Goal: Use online tool/utility: Utilize a website feature to perform a specific function

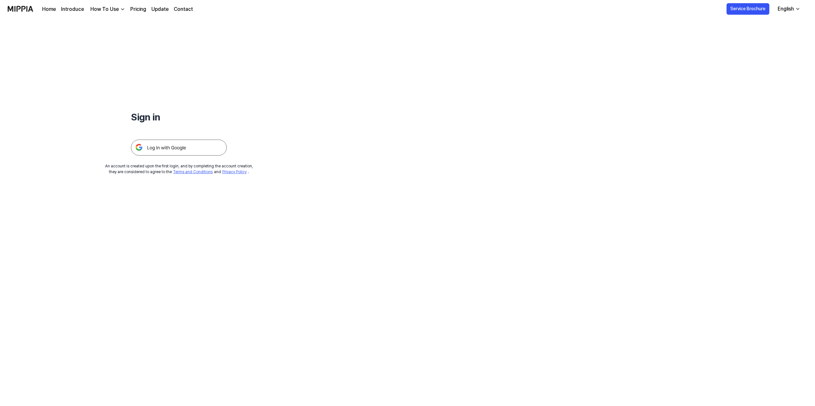
click at [167, 144] on img at bounding box center [179, 148] width 96 height 16
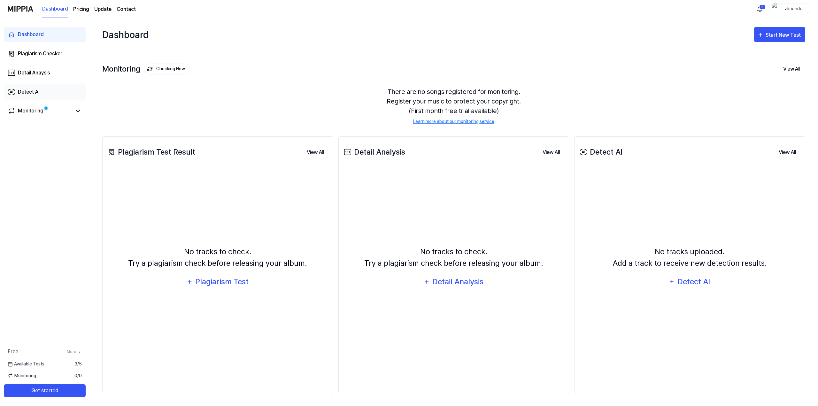
click at [28, 93] on div "Detect AI" at bounding box center [29, 92] width 22 height 8
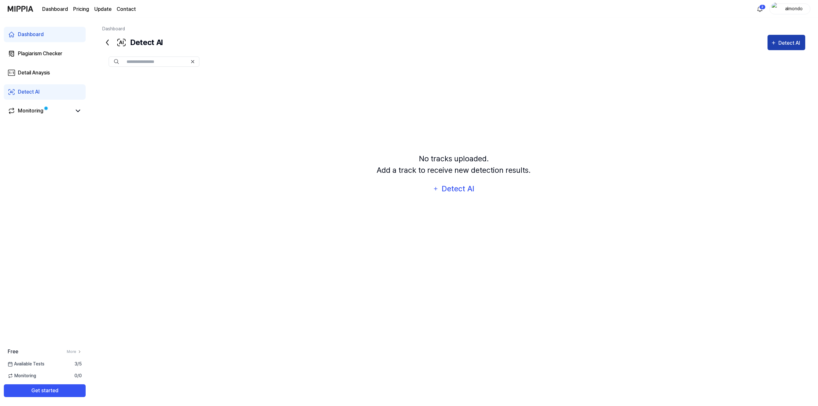
click at [774, 45] on icon "button" at bounding box center [773, 43] width 6 height 8
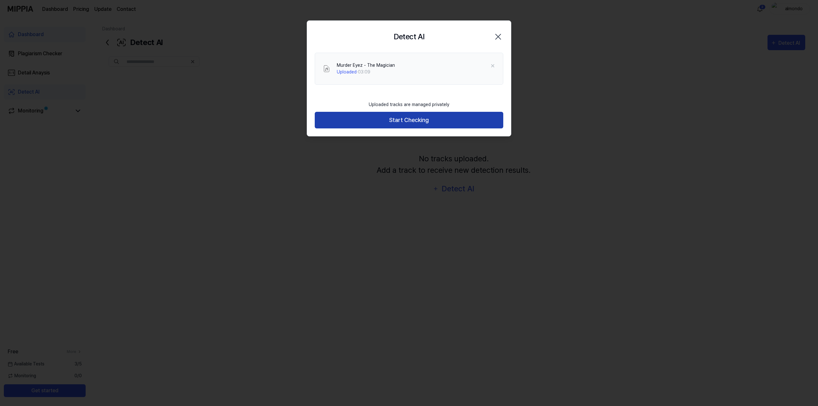
click at [403, 123] on button "Start Checking" at bounding box center [409, 120] width 188 height 17
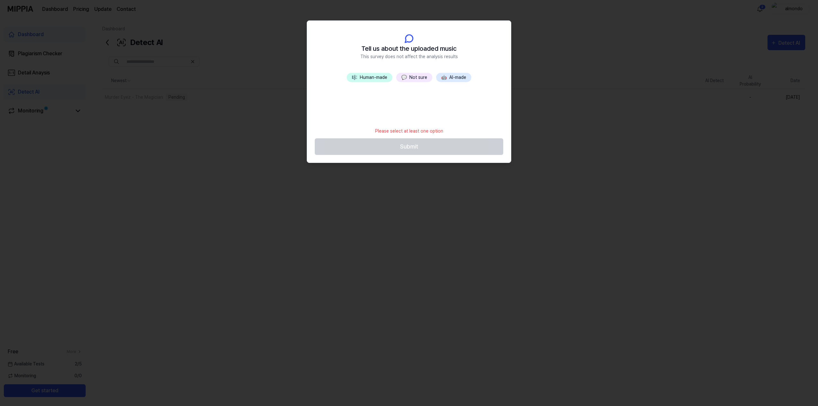
click at [375, 79] on button "🎼 Human-made" at bounding box center [370, 77] width 46 height 9
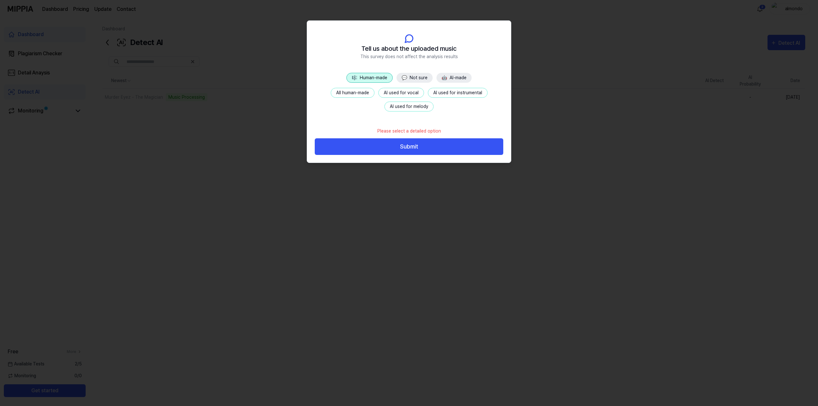
click at [457, 78] on button "🤖 AI-made" at bounding box center [453, 78] width 35 height 10
click at [373, 78] on button "🎼 Human-made" at bounding box center [369, 78] width 46 height 10
click at [415, 146] on button "Submit" at bounding box center [409, 146] width 188 height 17
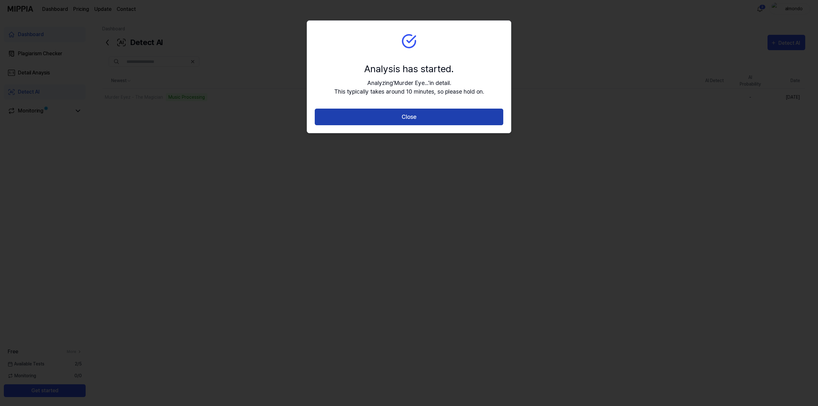
click at [428, 118] on button "Close" at bounding box center [409, 117] width 188 height 17
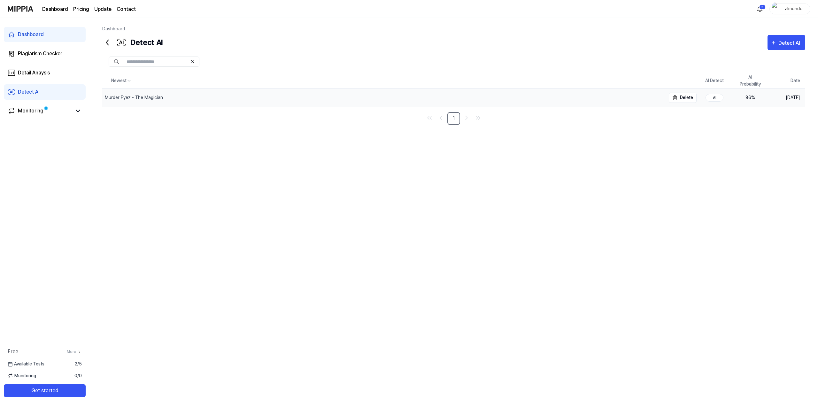
click at [153, 96] on div "Murder Eyez - The Magician" at bounding box center [134, 97] width 58 height 7
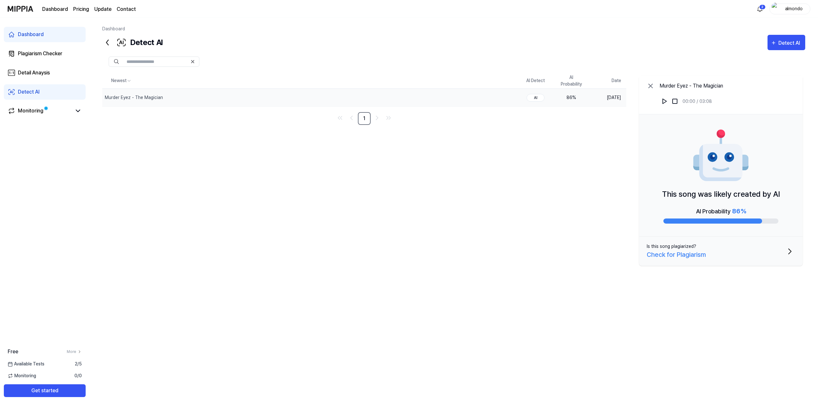
click at [675, 256] on div "Check for Plagiarism" at bounding box center [676, 255] width 59 height 10
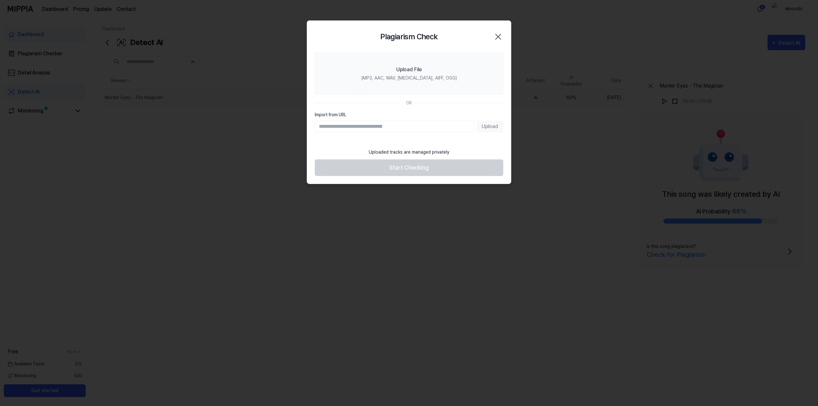
click at [499, 36] on icon "button" at bounding box center [498, 37] width 10 height 10
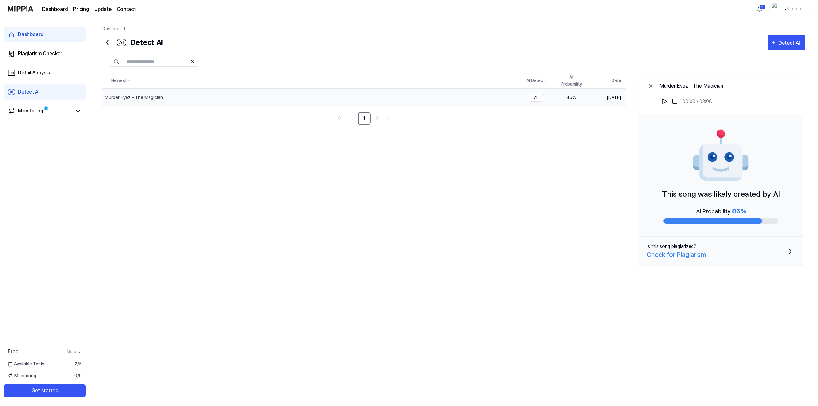
click at [651, 86] on icon at bounding box center [650, 86] width 4 height 4
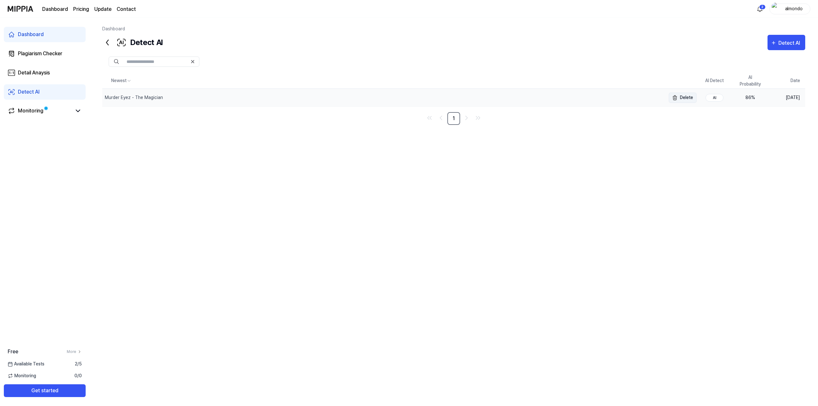
click at [687, 96] on button "Delete" at bounding box center [683, 98] width 28 height 10
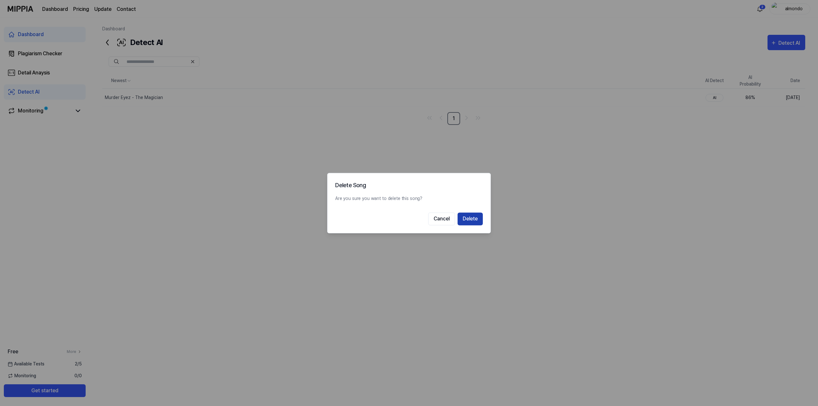
click at [477, 217] on button "Delete" at bounding box center [469, 218] width 25 height 13
